Goal: Task Accomplishment & Management: Complete application form

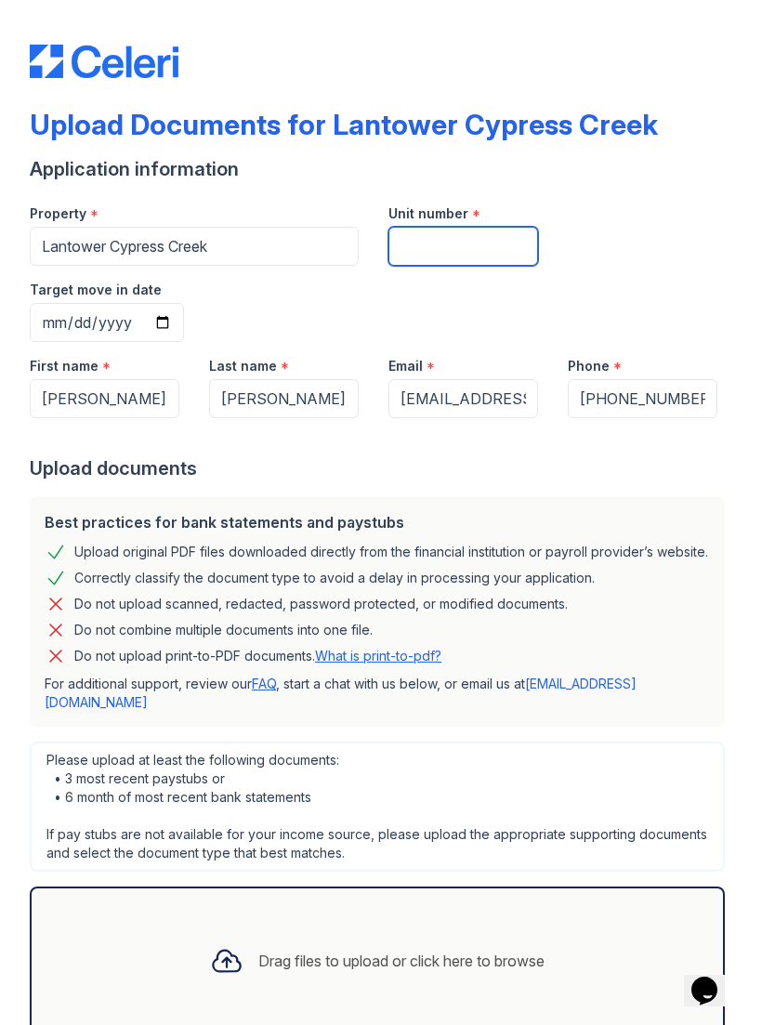
click at [464, 236] on input "Unit number" at bounding box center [463, 246] width 150 height 39
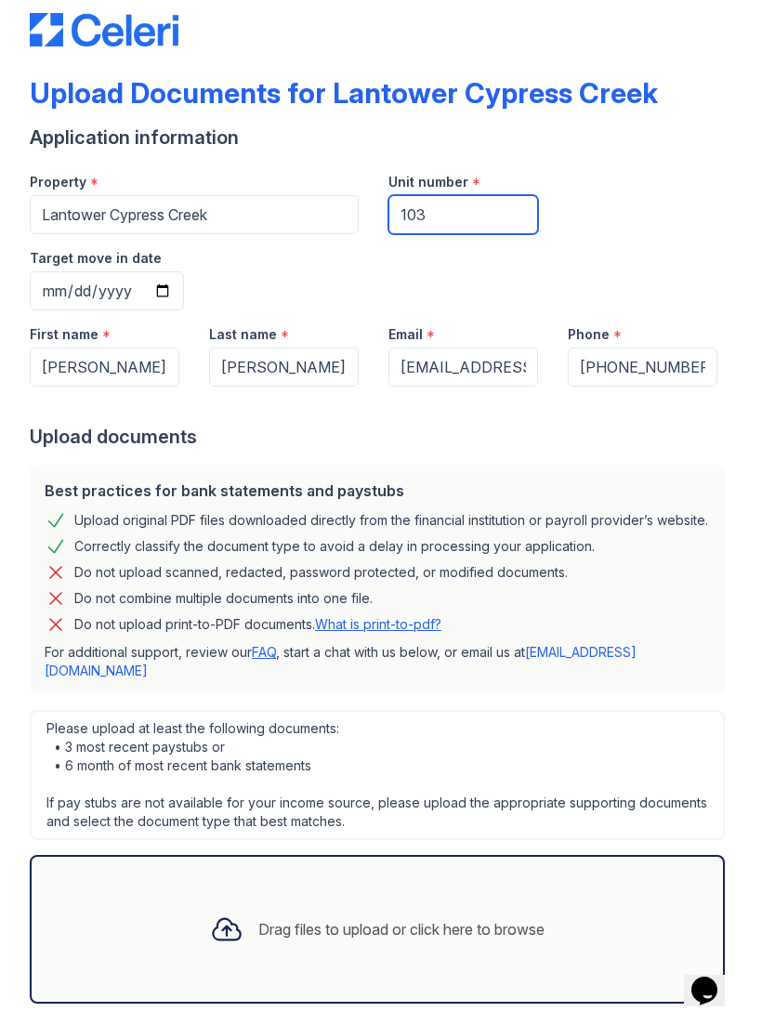
scroll to position [31, 0]
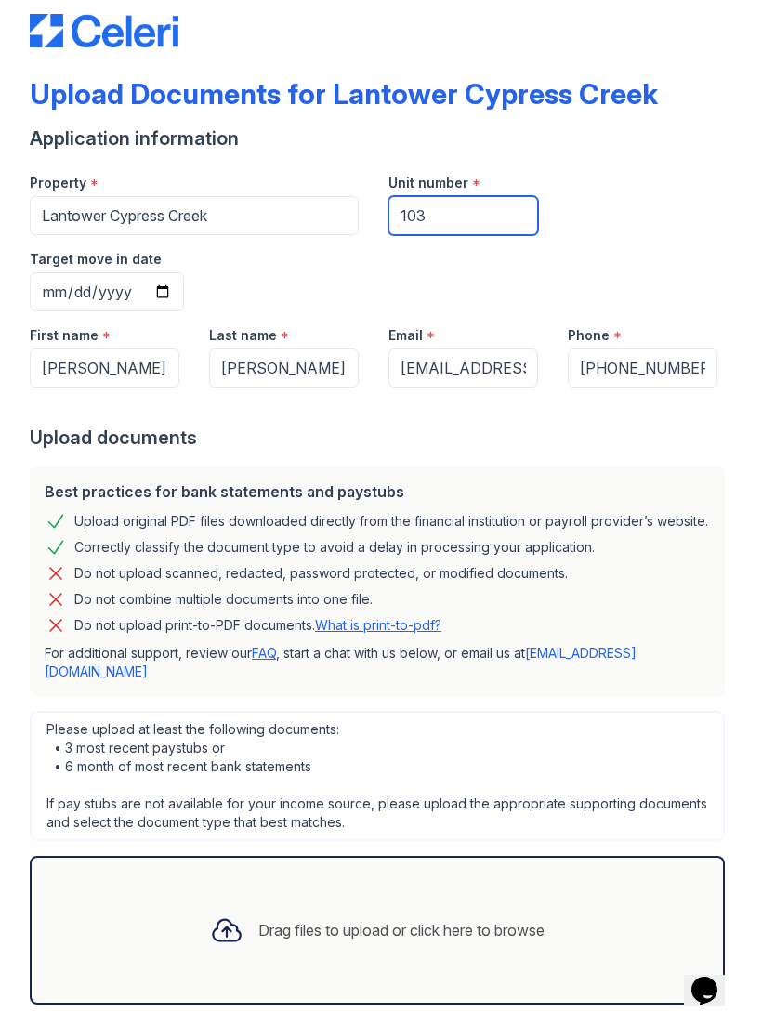
type input "103"
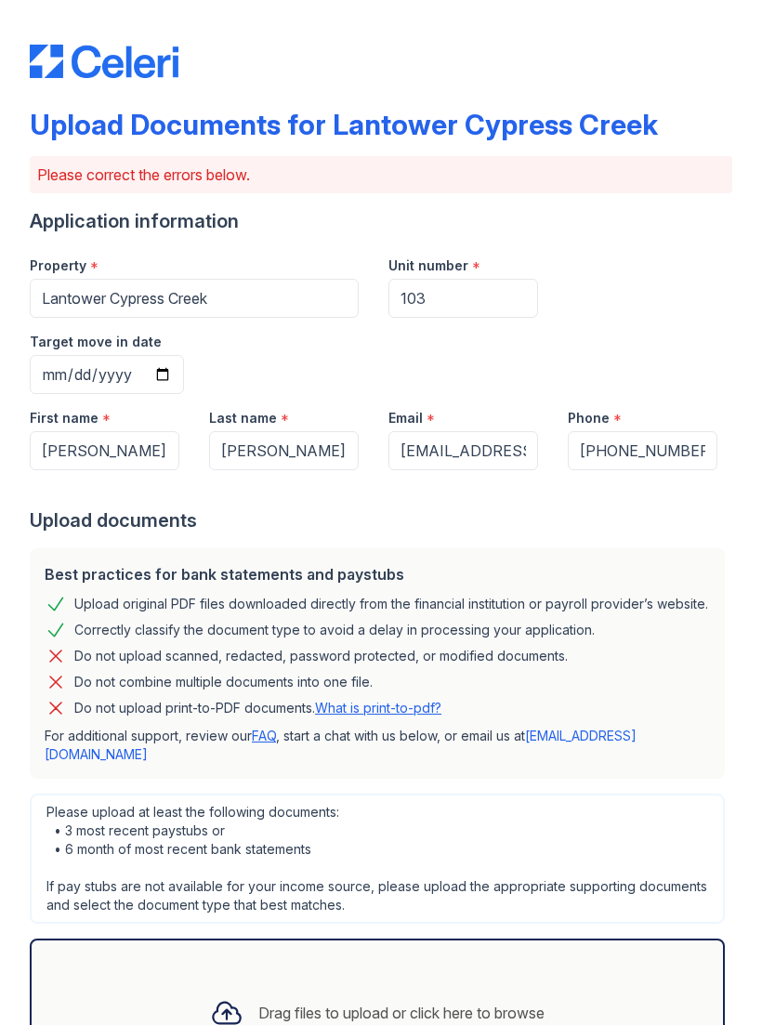
click at [752, 356] on div "Upload Documents for Lantower Cypress Creek Please correct the errors below. Ap…" at bounding box center [381, 512] width 762 height 1025
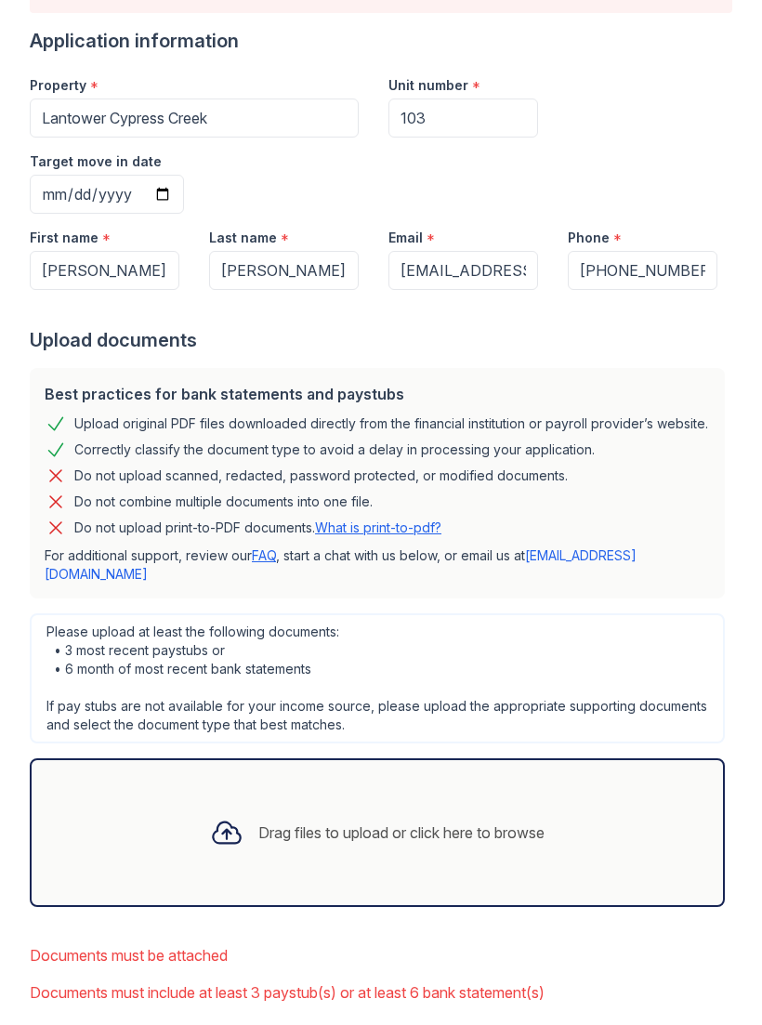
scroll to position [179, 0]
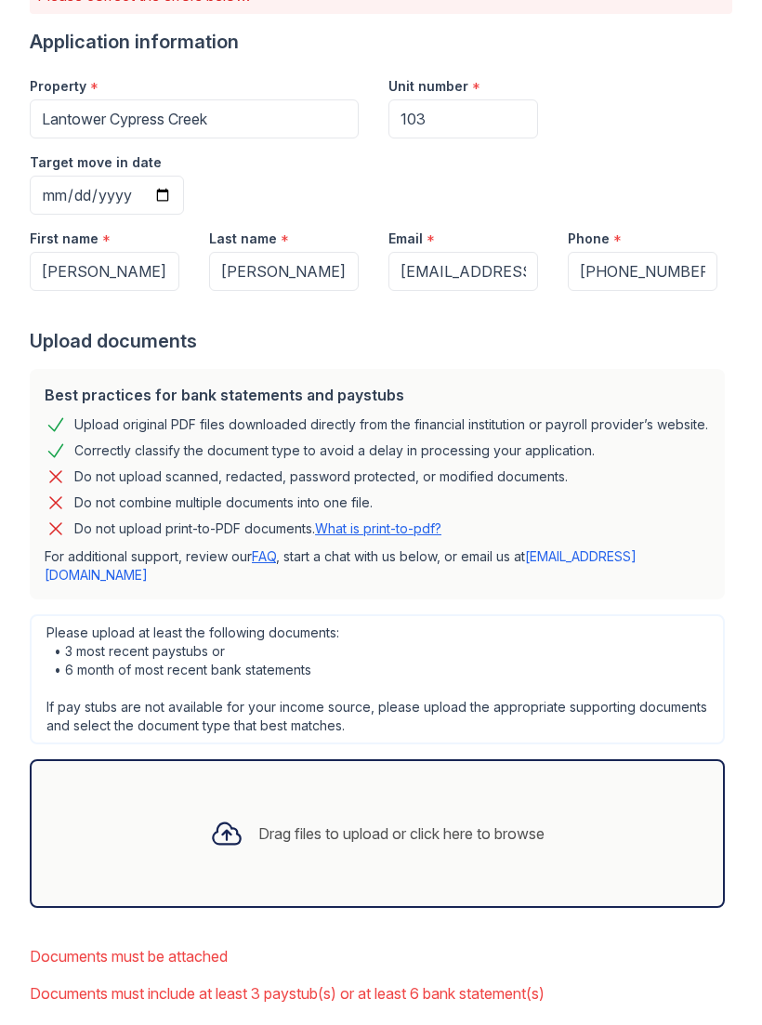
click at [247, 802] on div "Drag files to upload or click here to browse" at bounding box center [377, 833] width 364 height 63
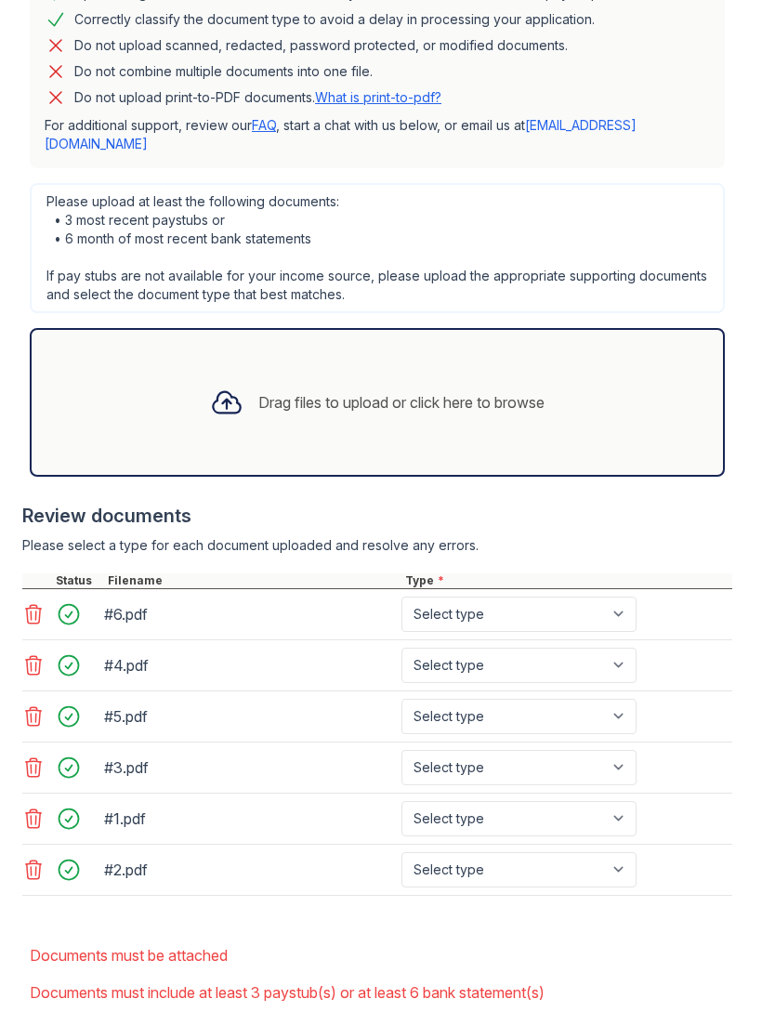
scroll to position [610, 0]
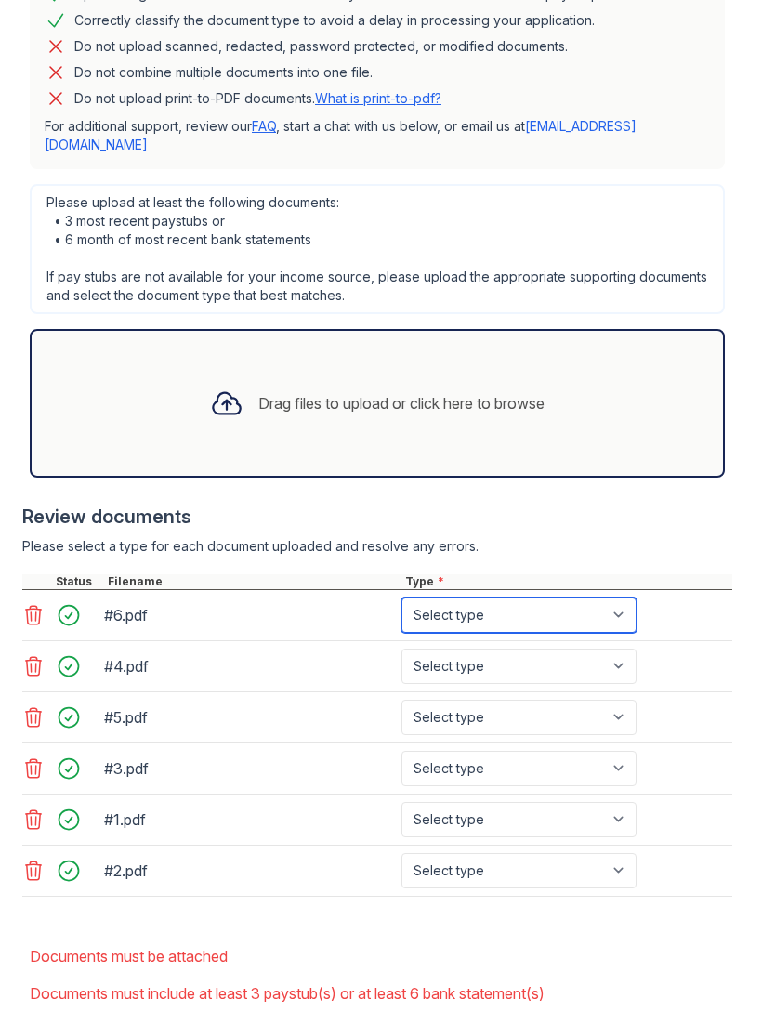
click at [489, 597] on select "Select type Paystub Bank Statement Offer Letter Tax Documents Benefit Award Let…" at bounding box center [518, 614] width 235 height 35
select select "bank_statement"
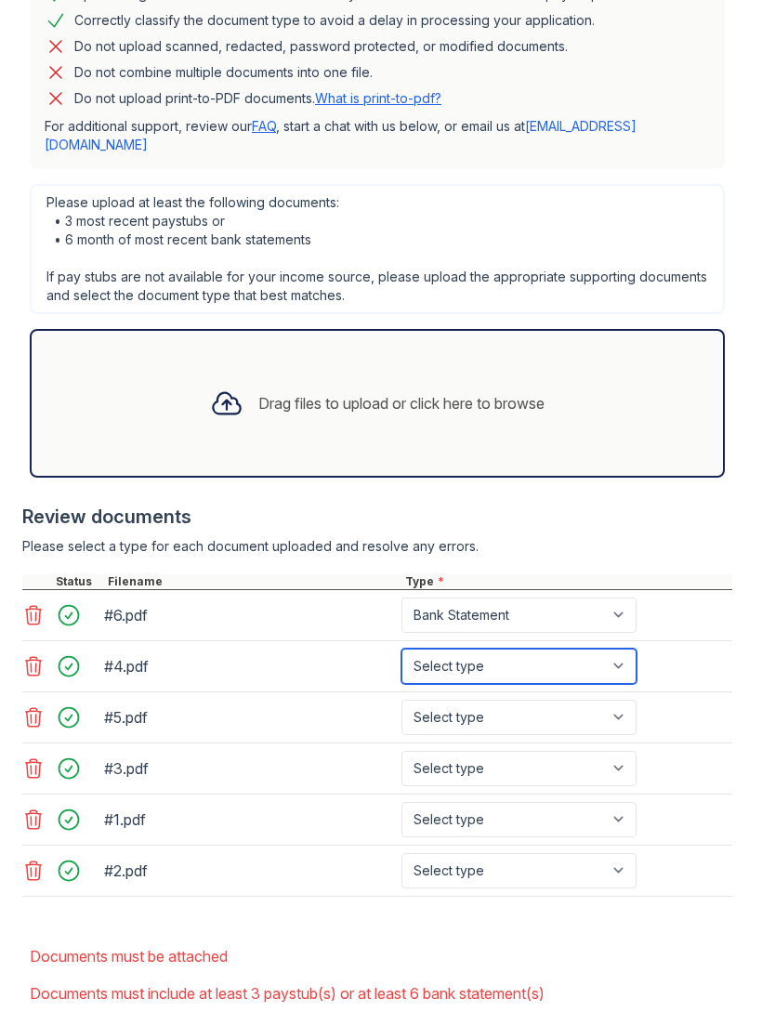
click at [479, 649] on select "Select type Paystub Bank Statement Offer Letter Tax Documents Benefit Award Let…" at bounding box center [518, 666] width 235 height 35
select select "bank_statement"
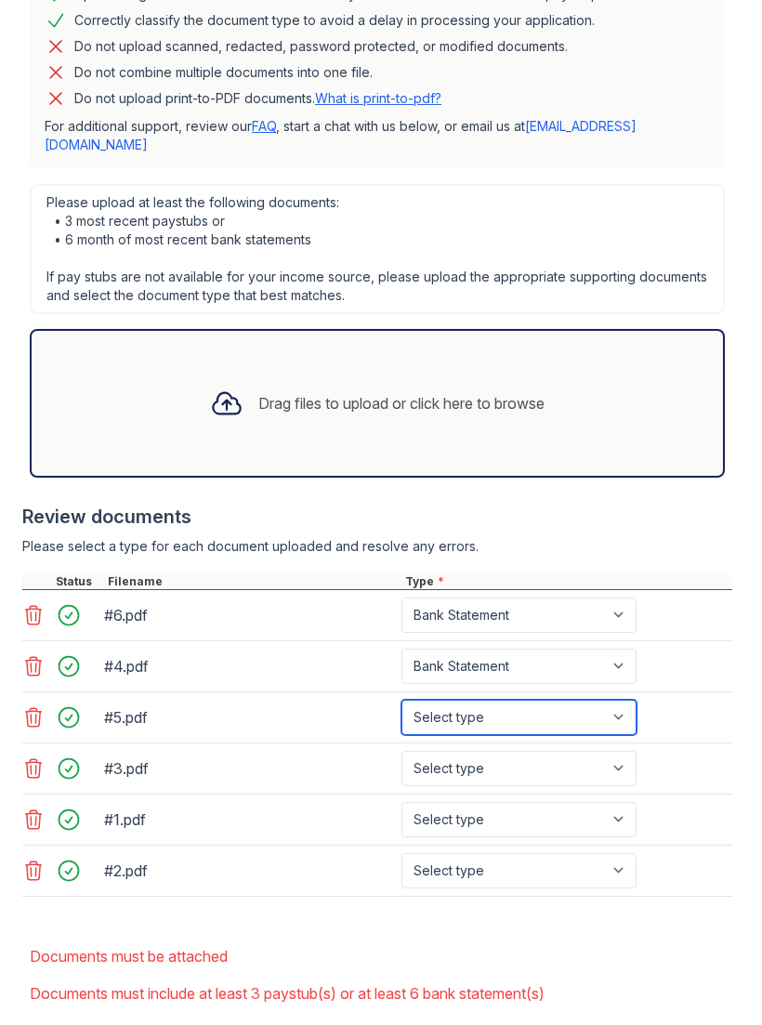
click at [452, 700] on select "Select type Paystub Bank Statement Offer Letter Tax Documents Benefit Award Let…" at bounding box center [518, 717] width 235 height 35
select select "bank_statement"
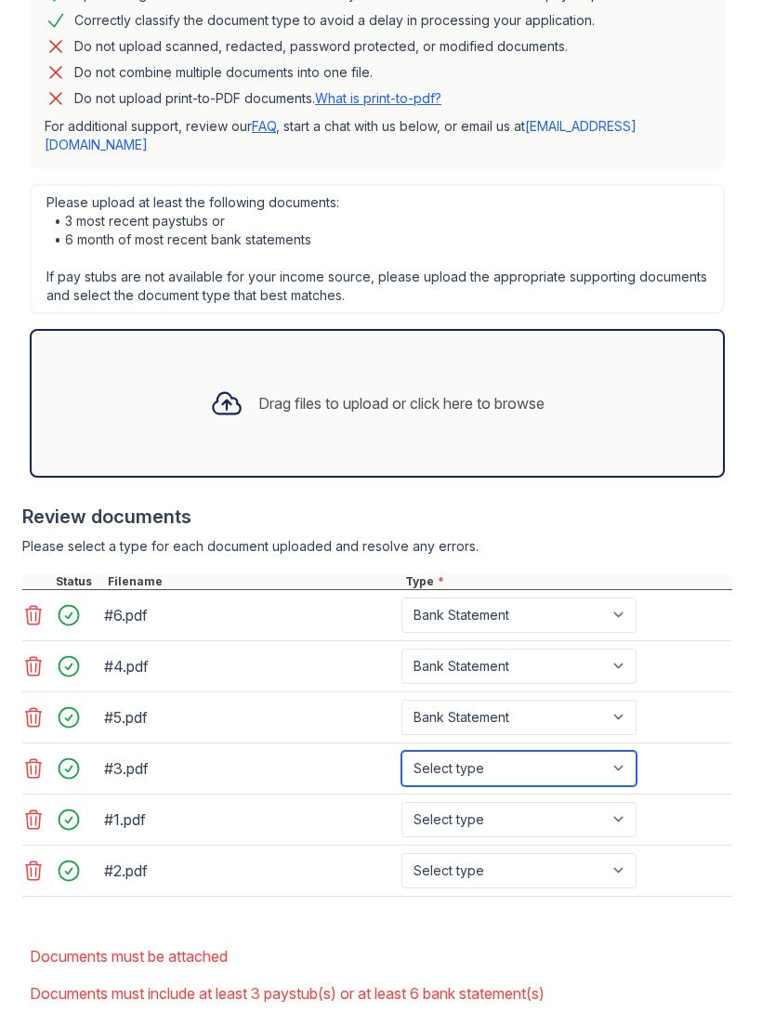
click at [470, 751] on select "Select type Paystub Bank Statement Offer Letter Tax Documents Benefit Award Let…" at bounding box center [518, 768] width 235 height 35
select select "bank_statement"
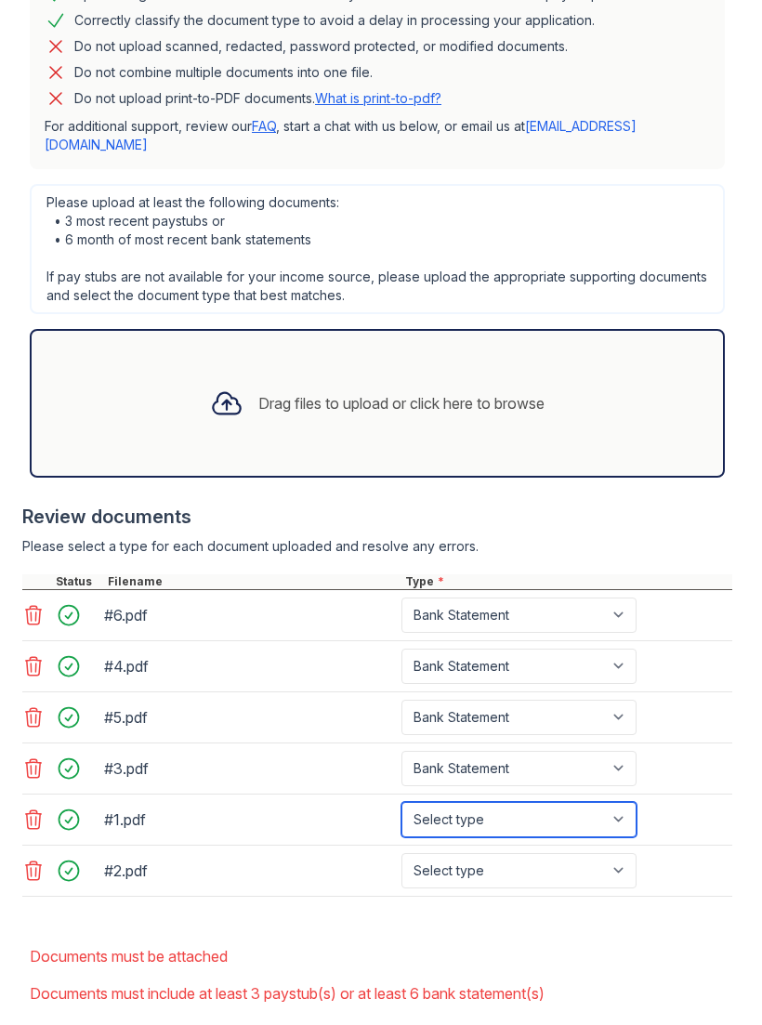
click at [487, 802] on select "Select type Paystub Bank Statement Offer Letter Tax Documents Benefit Award Let…" at bounding box center [518, 819] width 235 height 35
select select "bank_statement"
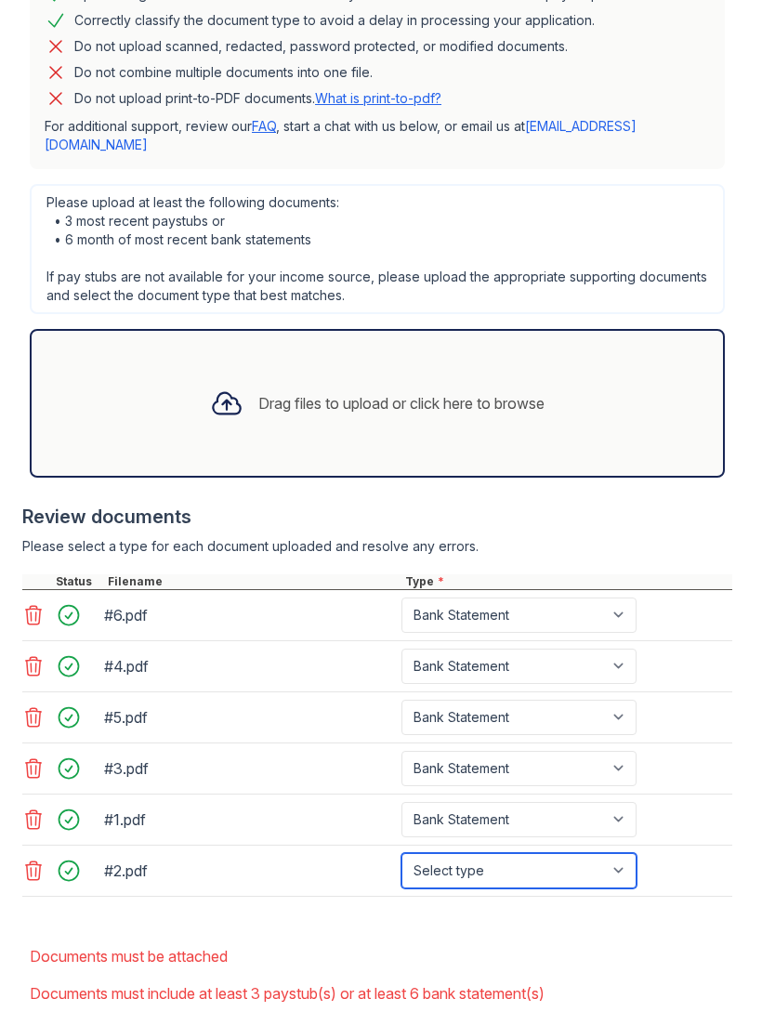
click at [478, 853] on select "Select type Paystub Bank Statement Offer Letter Tax Documents Benefit Award Let…" at bounding box center [518, 870] width 235 height 35
select select "bank_statement"
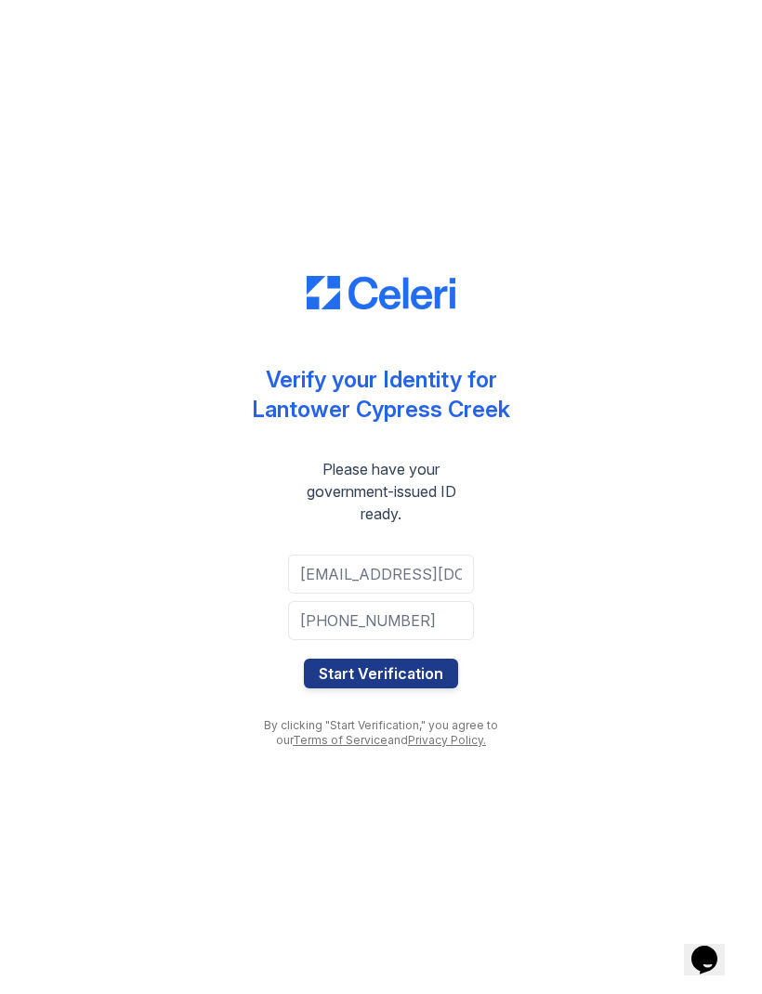
click at [361, 677] on button "Start Verification" at bounding box center [381, 674] width 154 height 30
